Goal: Find specific page/section: Find specific page/section

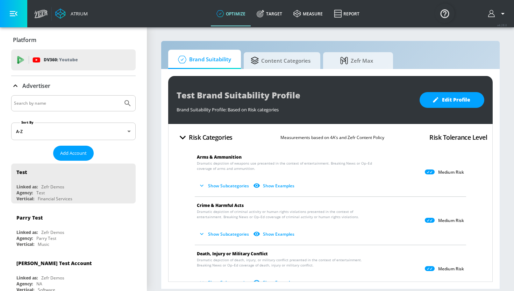
click at [40, 102] on input "Search by name" at bounding box center [67, 103] width 106 height 9
paste input "Publicis_Mars_EMEA_BG_Meta"
click at [120, 96] on button "Submit Search" at bounding box center [127, 103] width 15 height 15
click at [78, 100] on input "Publicis_Mars_EMEA_BG_Meta" at bounding box center [67, 103] width 106 height 9
click at [78, 102] on input "Publicis_Mars_EMEA_BG_Meta" at bounding box center [67, 103] width 106 height 9
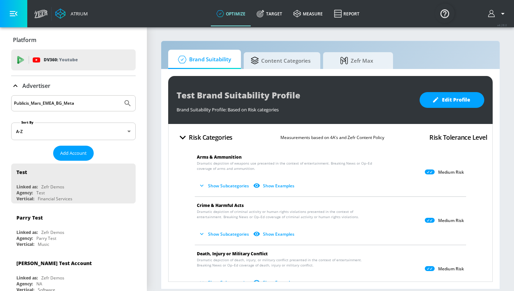
click at [14, 103] on input "Publicis_Mars_EMEA_BG_Meta" at bounding box center [67, 103] width 106 height 9
drag, startPoint x: 79, startPoint y: 102, endPoint x: 33, endPoint y: 102, distance: 45.8
click at [33, 102] on input "Publicis_Mars_EMEA_BG_Meta" at bounding box center [67, 103] width 106 height 9
type input "Publicis_Mars"
click at [120, 96] on button "Submit Search" at bounding box center [127, 103] width 15 height 15
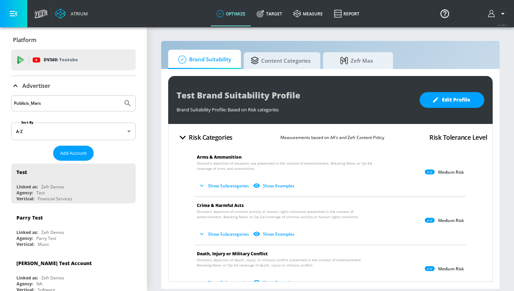
drag, startPoint x: 43, startPoint y: 104, endPoint x: 10, endPoint y: 103, distance: 32.9
paste input "Publicis_Mars_EMEA_BG_Meta"
type input "Publicis_Mars_EMEA_BG_Meta"
click at [120, 96] on button "Submit Search" at bounding box center [127, 103] width 15 height 15
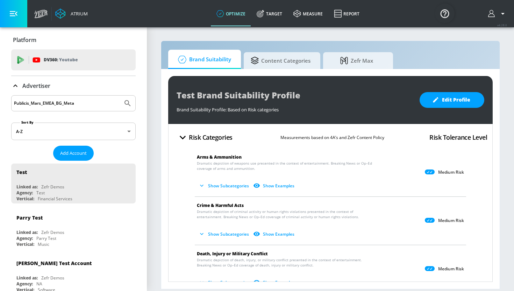
click at [24, 37] on p "Platform" at bounding box center [24, 40] width 23 height 8
click at [19, 13] on button "button" at bounding box center [13, 13] width 27 height 27
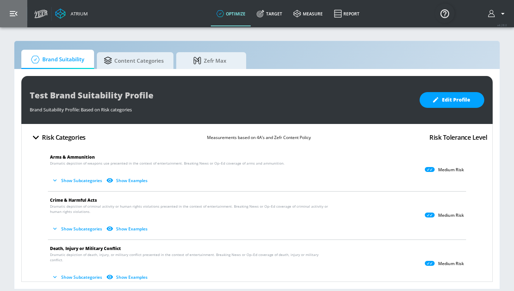
click at [19, 13] on button "button" at bounding box center [13, 13] width 27 height 27
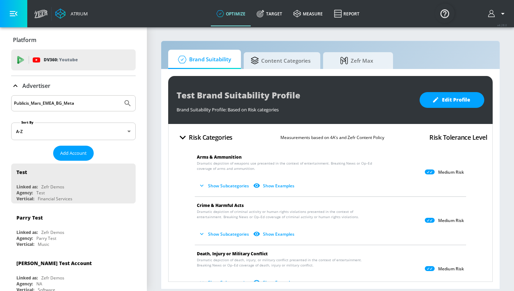
click at [48, 105] on input "Publicis_Mars_EMEA_BG_Meta" at bounding box center [67, 103] width 106 height 9
click at [125, 102] on icon "Submit Search" at bounding box center [128, 103] width 6 height 6
click at [475, 16] on icon "button" at bounding box center [503, 13] width 8 height 8
click at [475, 16] on div at bounding box center [257, 145] width 514 height 291
